Goal: Information Seeking & Learning: Learn about a topic

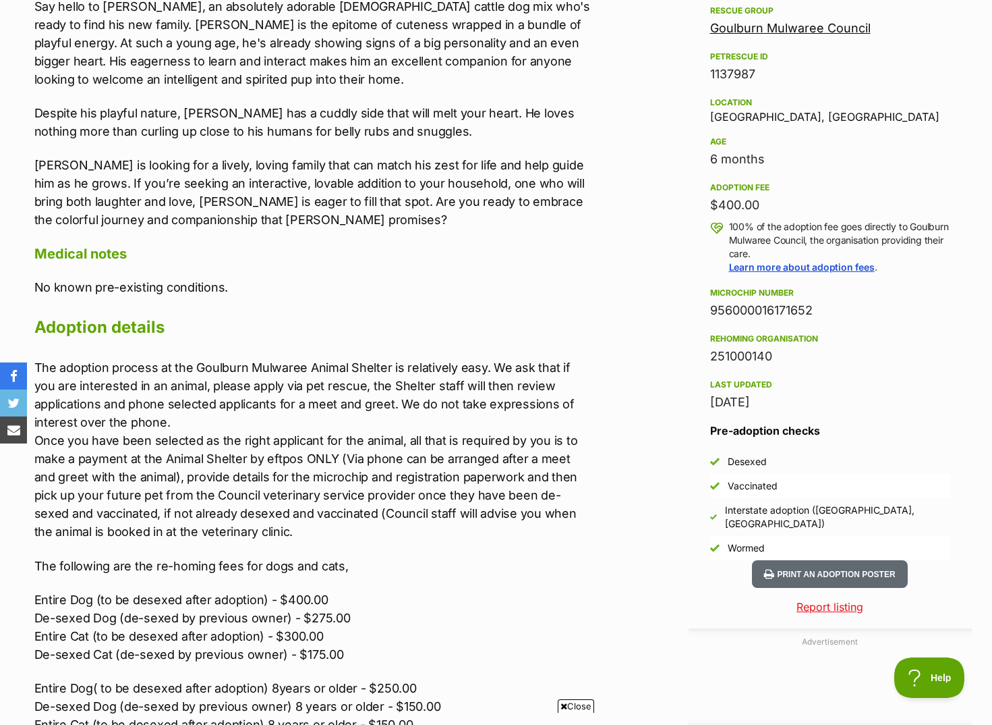
scroll to position [367, 0]
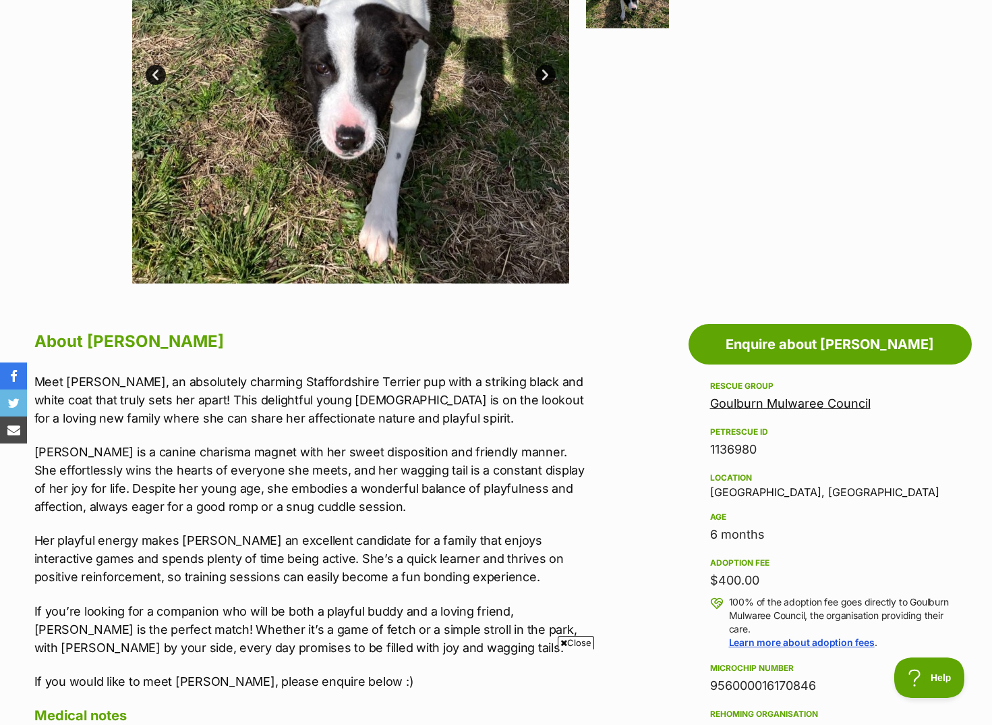
scroll to position [877, 0]
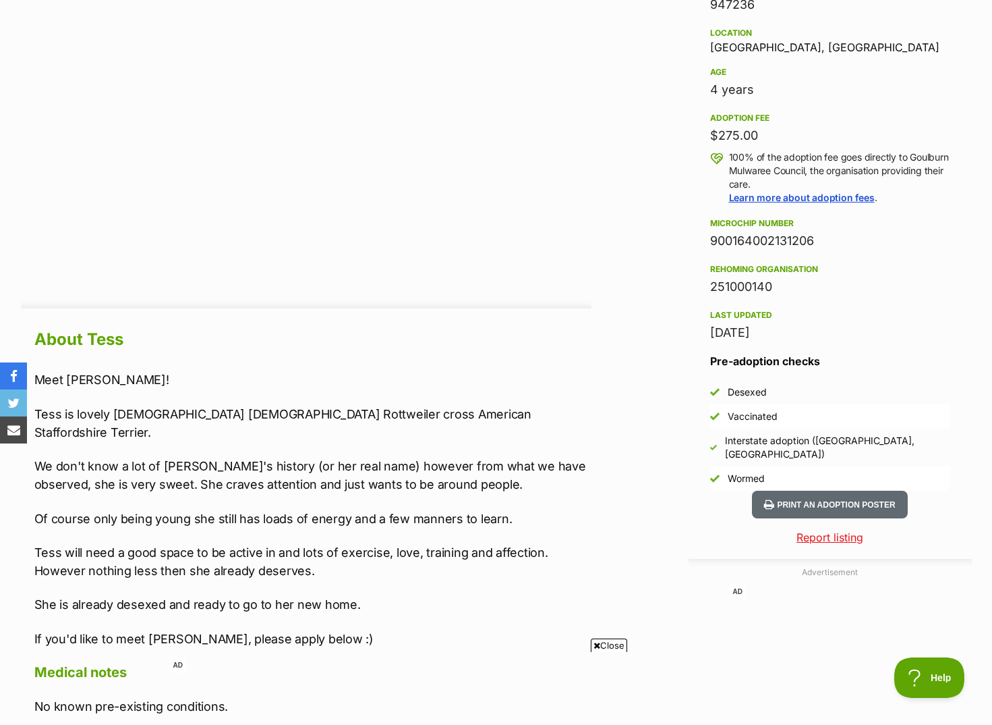
scroll to position [742, 0]
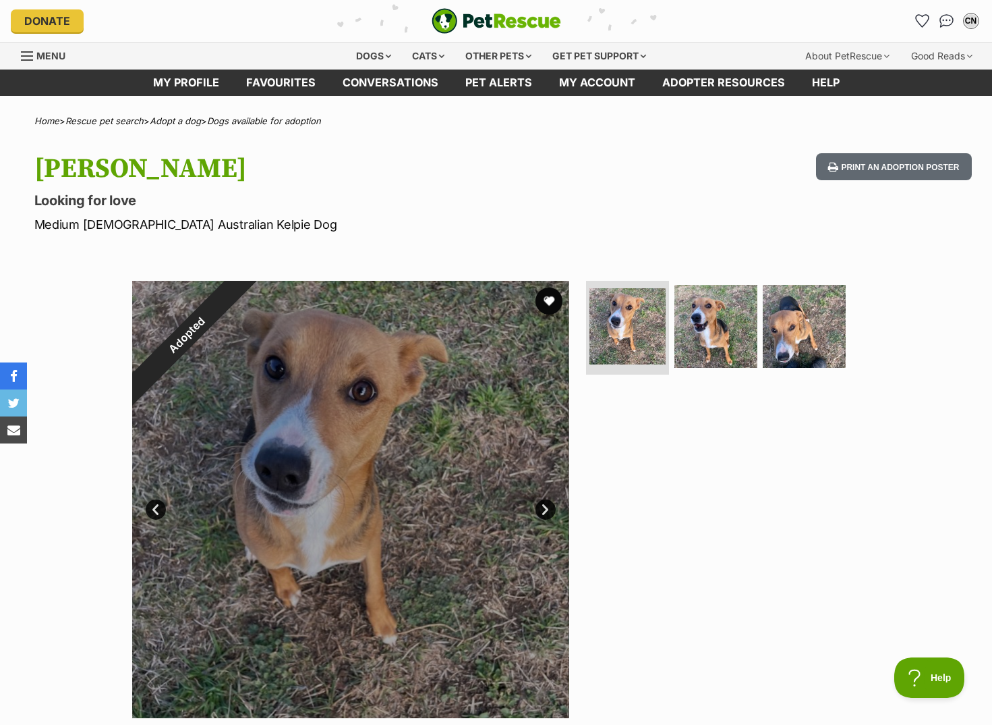
click at [506, 217] on p "Medium Female Australian Kelpie Dog" at bounding box center [319, 224] width 571 height 18
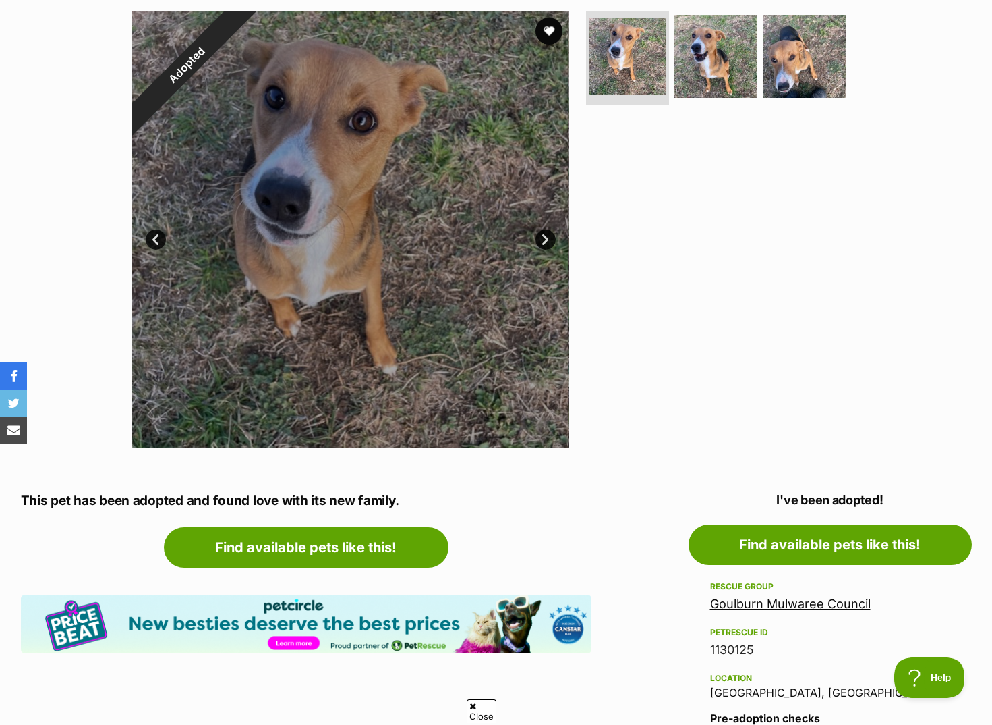
scroll to position [540, 0]
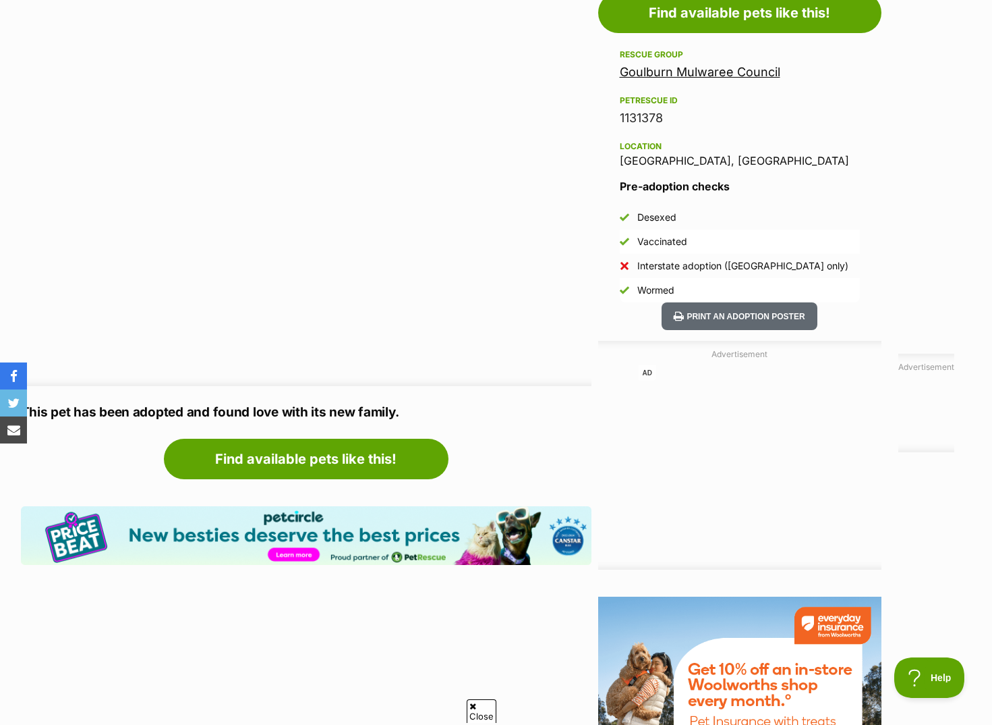
scroll to position [1012, 0]
